Goal: Transaction & Acquisition: Purchase product/service

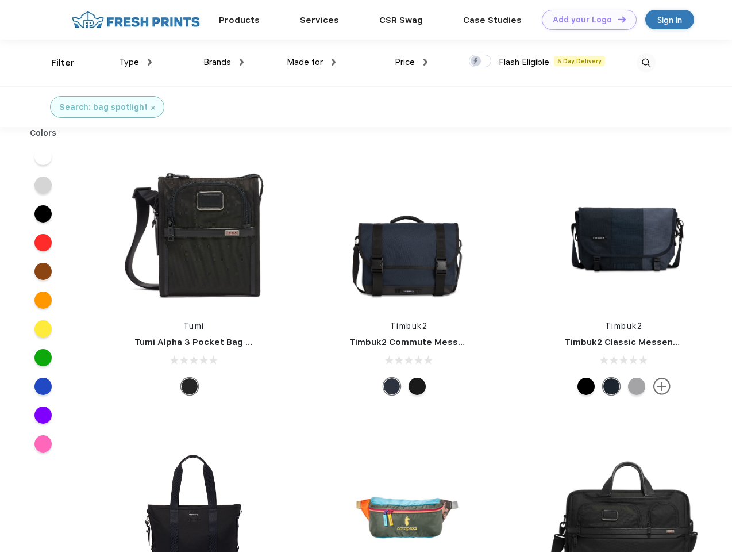
scroll to position [1, 0]
click at [585, 20] on link "Add your Logo Design Tool" at bounding box center [589, 20] width 95 height 20
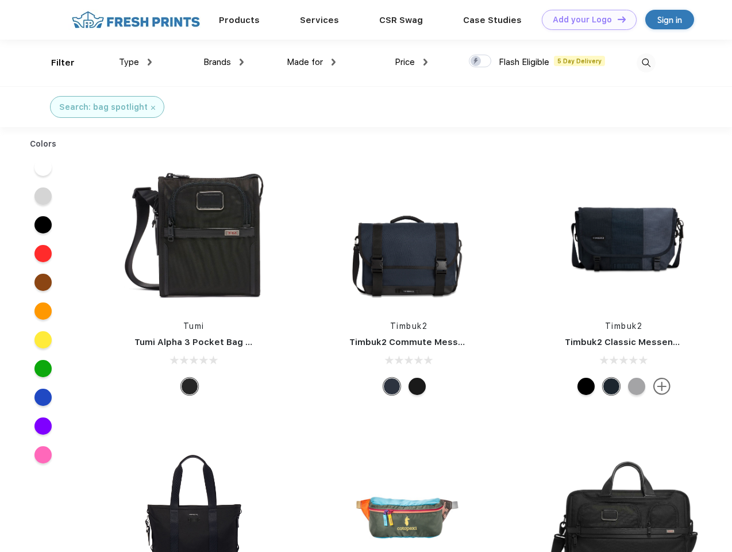
click at [0, 0] on div "Design Tool" at bounding box center [0, 0] width 0 height 0
click at [617, 19] on link "Add your Logo Design Tool" at bounding box center [589, 20] width 95 height 20
click at [55, 63] on div "Filter" at bounding box center [63, 62] width 24 height 13
click at [136, 62] on span "Type" at bounding box center [129, 62] width 20 height 10
click at [224, 62] on span "Brands" at bounding box center [217, 62] width 28 height 10
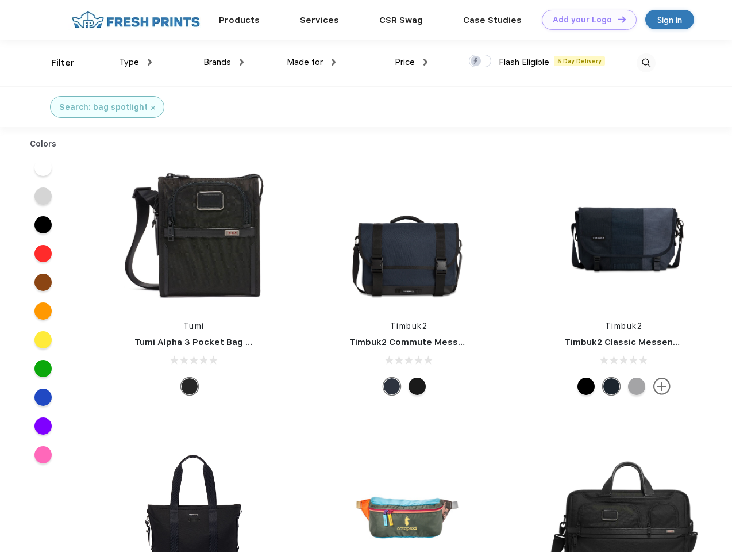
click at [311, 62] on span "Made for" at bounding box center [305, 62] width 36 height 10
click at [411, 62] on span "Price" at bounding box center [405, 62] width 20 height 10
click at [480, 61] on div at bounding box center [480, 61] width 22 height 13
click at [476, 61] on input "checkbox" at bounding box center [472, 57] width 7 height 7
click at [646, 63] on img at bounding box center [646, 62] width 19 height 19
